Goal: Information Seeking & Learning: Learn about a topic

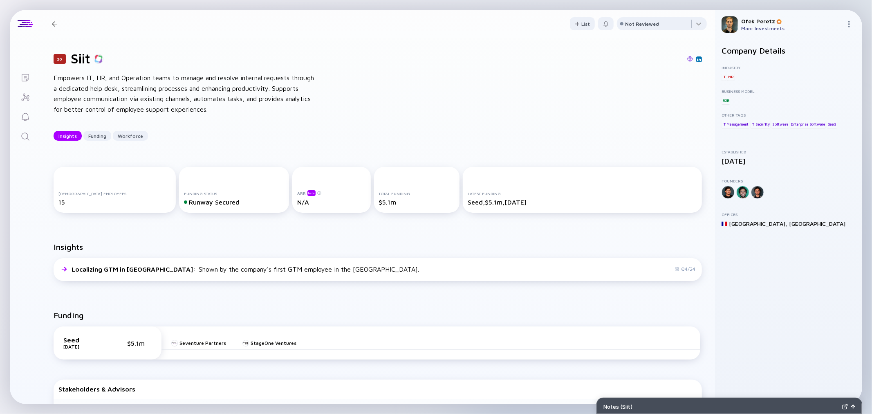
click at [23, 133] on icon "Search" at bounding box center [25, 137] width 10 height 10
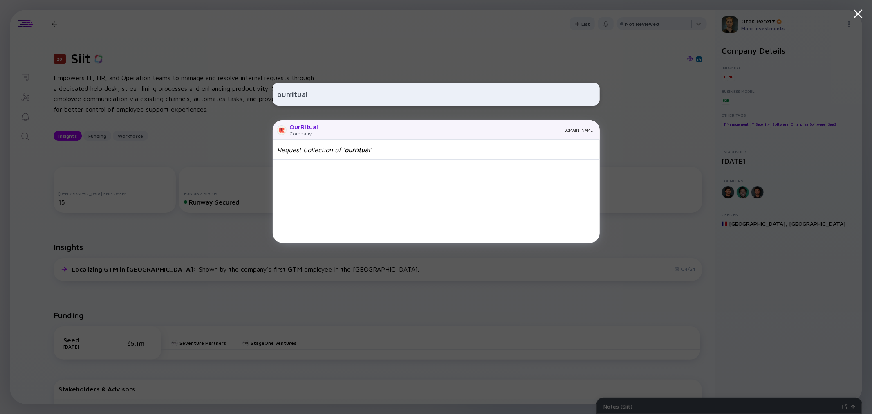
type input "ourritual"
click at [297, 135] on div "Company" at bounding box center [304, 133] width 29 height 6
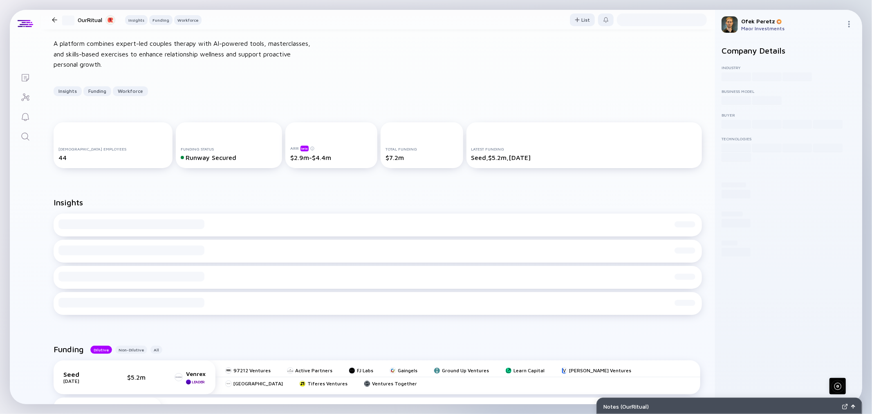
scroll to position [139, 0]
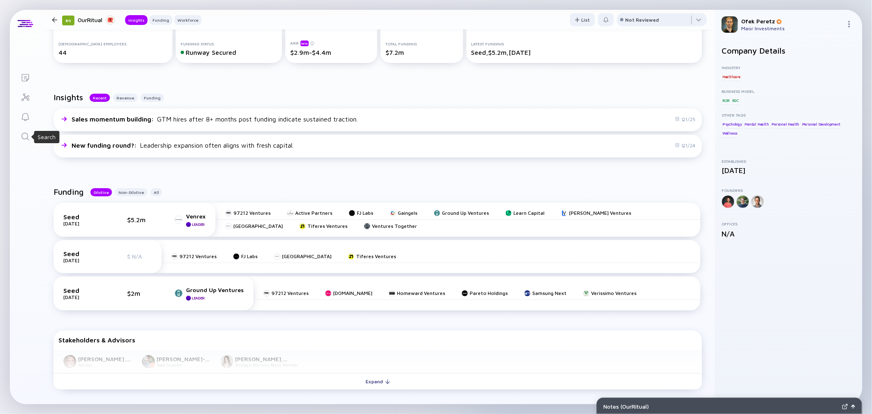
click at [25, 137] on icon "Search" at bounding box center [25, 137] width 10 height 10
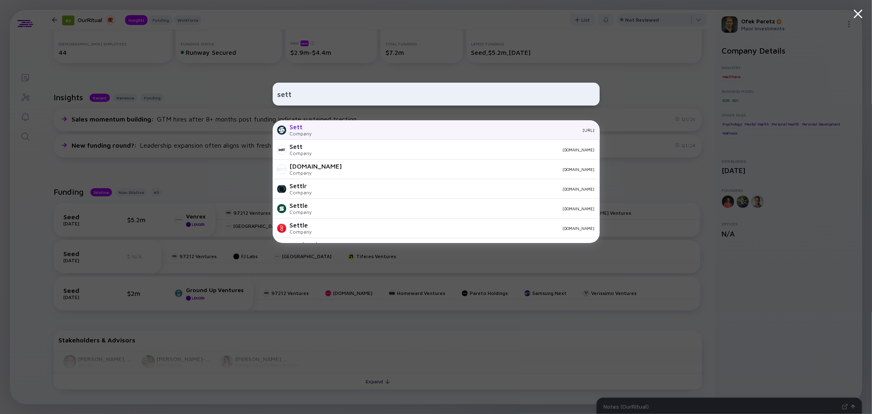
type input "sett"
click at [326, 133] on div "Sett Company [URL]" at bounding box center [436, 130] width 327 height 20
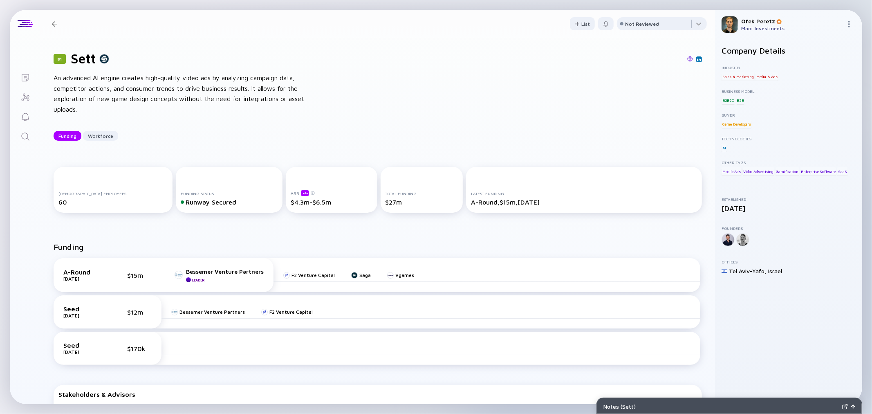
click at [25, 137] on icon "Search" at bounding box center [25, 137] width 10 height 10
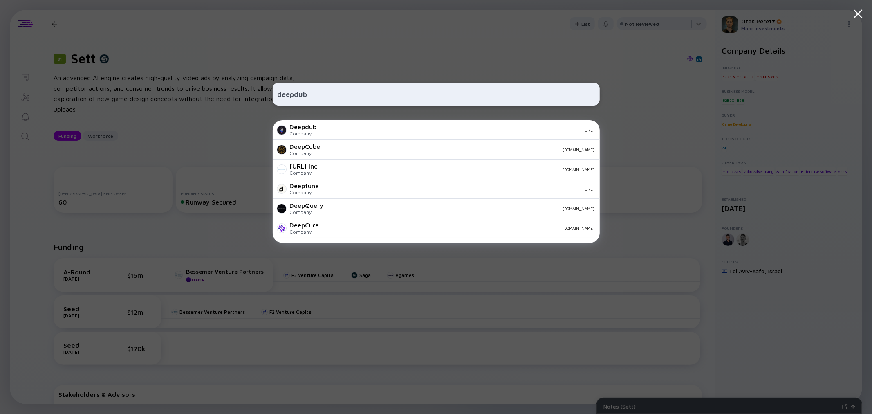
type input "deepdub"
click at [313, 128] on div "Deepdub" at bounding box center [303, 126] width 27 height 7
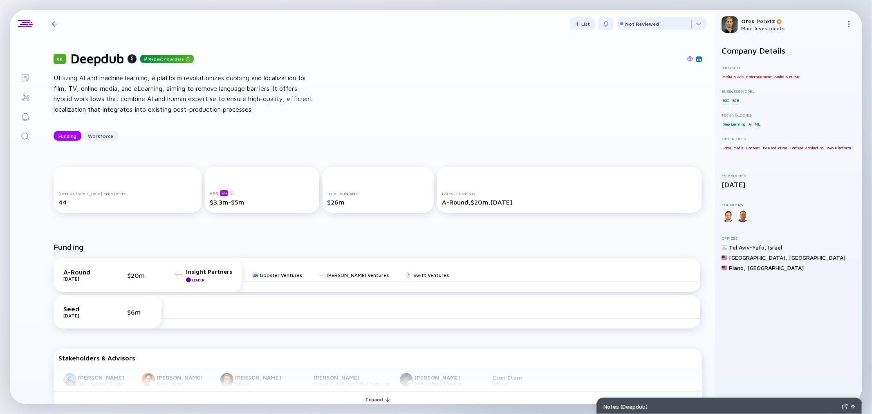
scroll to position [45, 0]
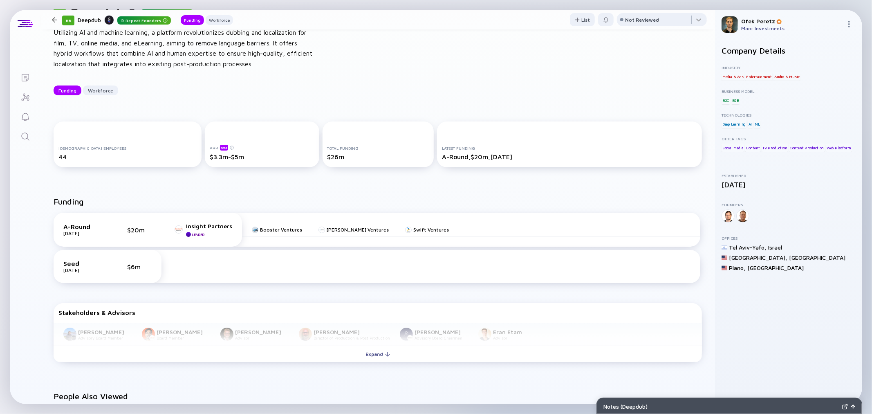
click at [137, 267] on div "$6m" at bounding box center [139, 266] width 25 height 7
click at [197, 268] on div at bounding box center [431, 266] width 539 height 13
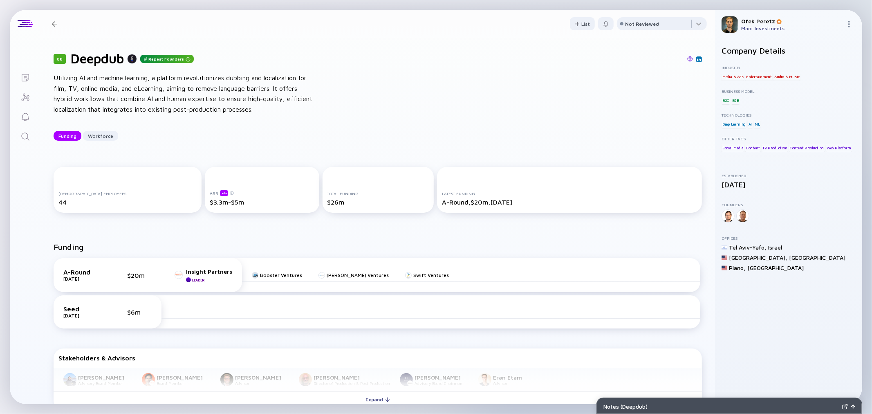
click at [29, 138] on icon "Search" at bounding box center [25, 137] width 10 height 10
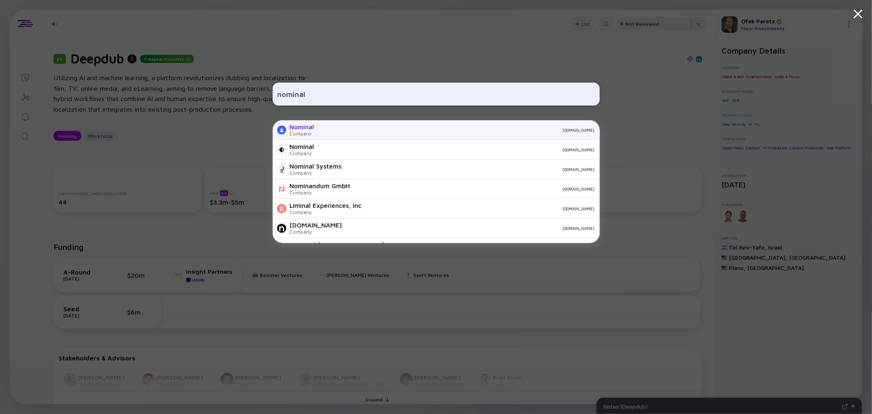
type input "nominal"
click at [319, 133] on div "Nominal Company [DOMAIN_NAME]" at bounding box center [436, 130] width 327 height 20
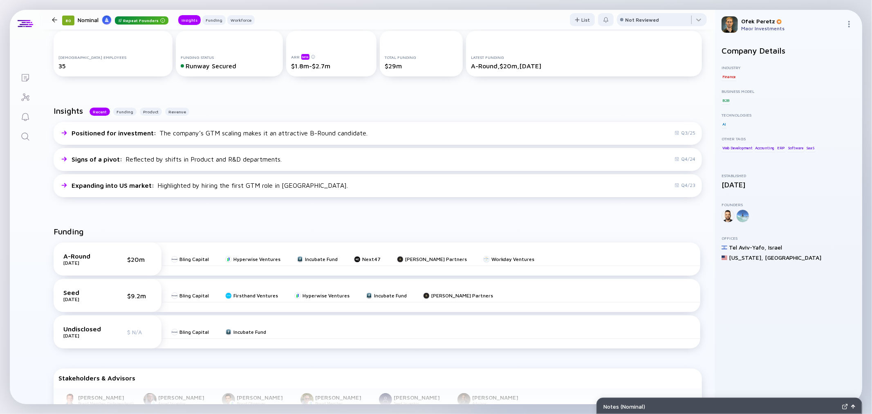
scroll to position [227, 0]
